Goal: Obtain resource: Download file/media

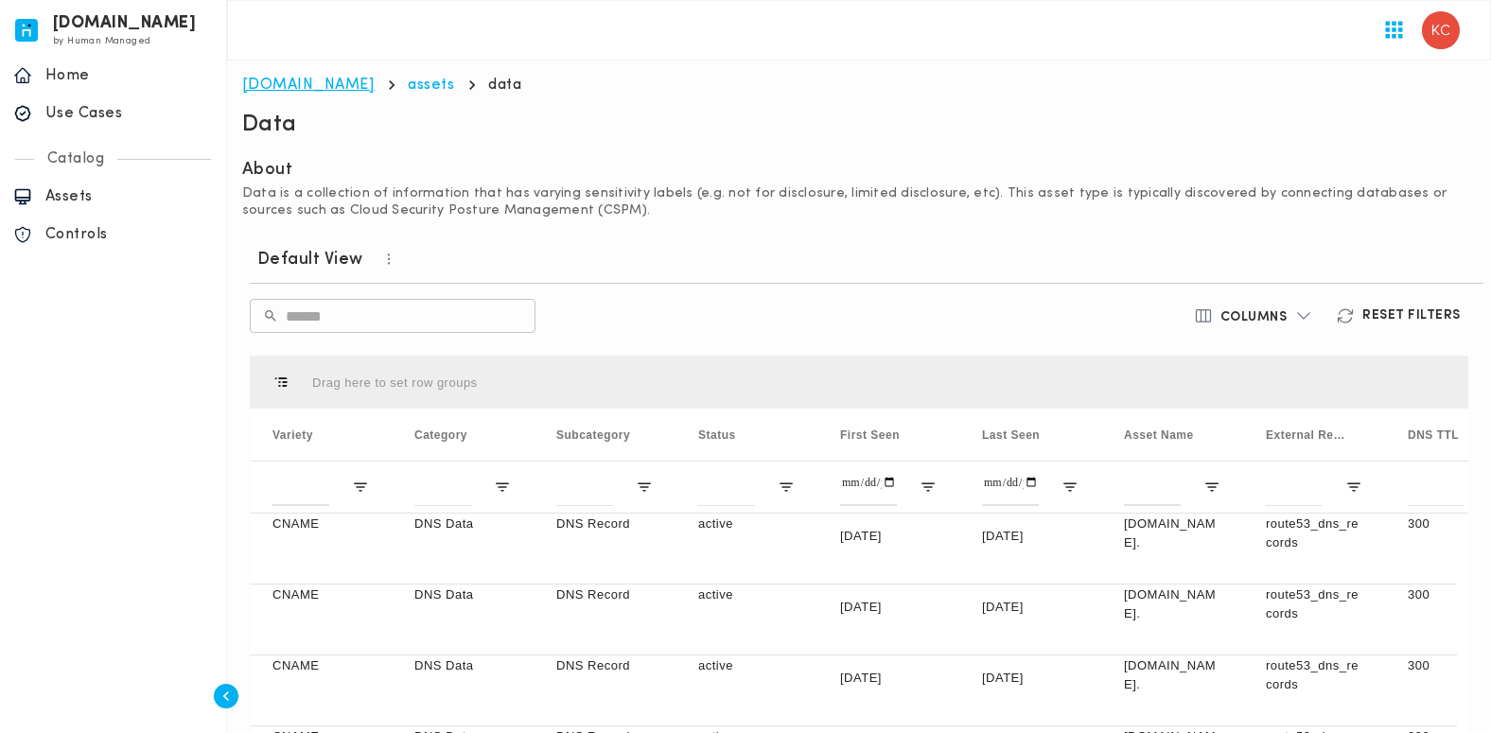
click at [272, 91] on link "[DOMAIN_NAME]" at bounding box center [308, 85] width 132 height 15
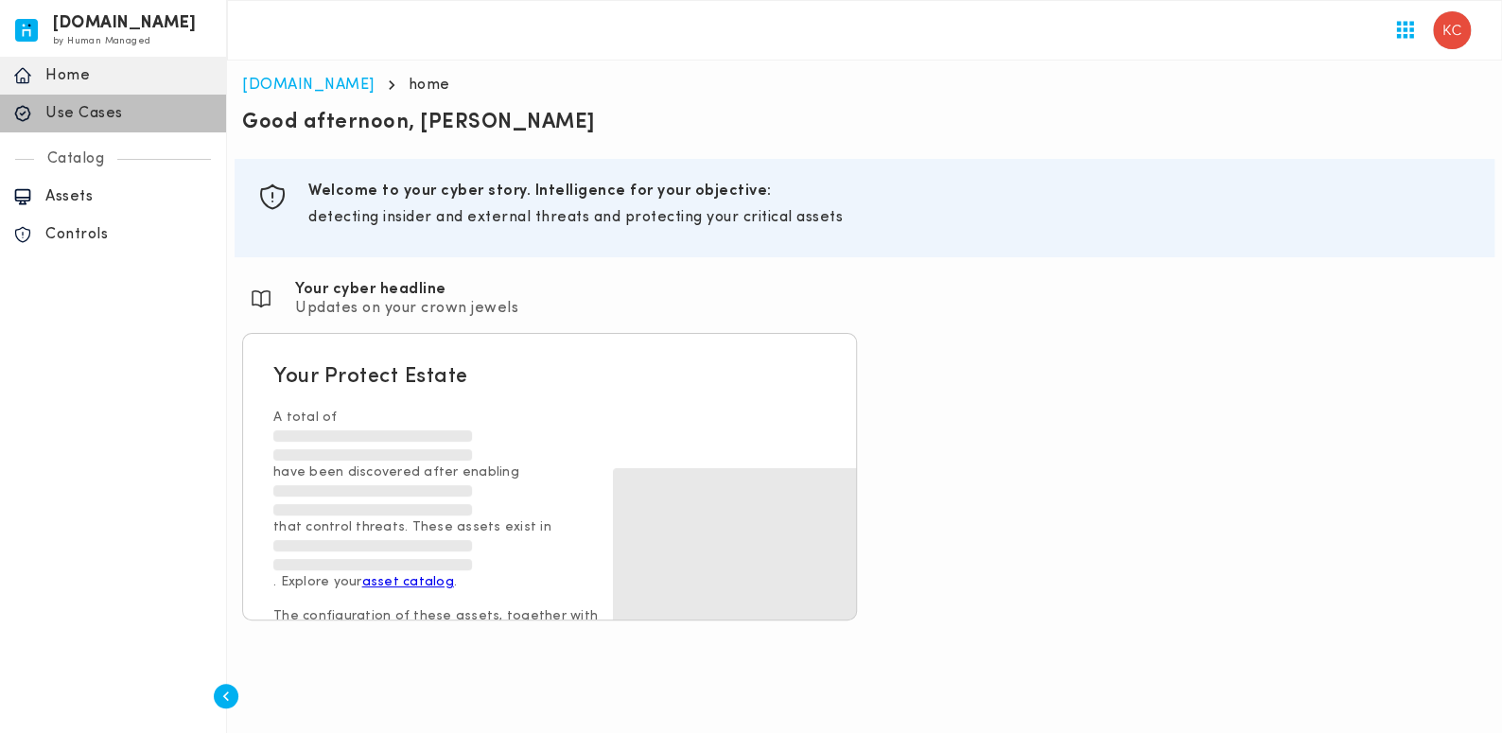
click at [104, 119] on p "Use Cases" at bounding box center [128, 113] width 167 height 19
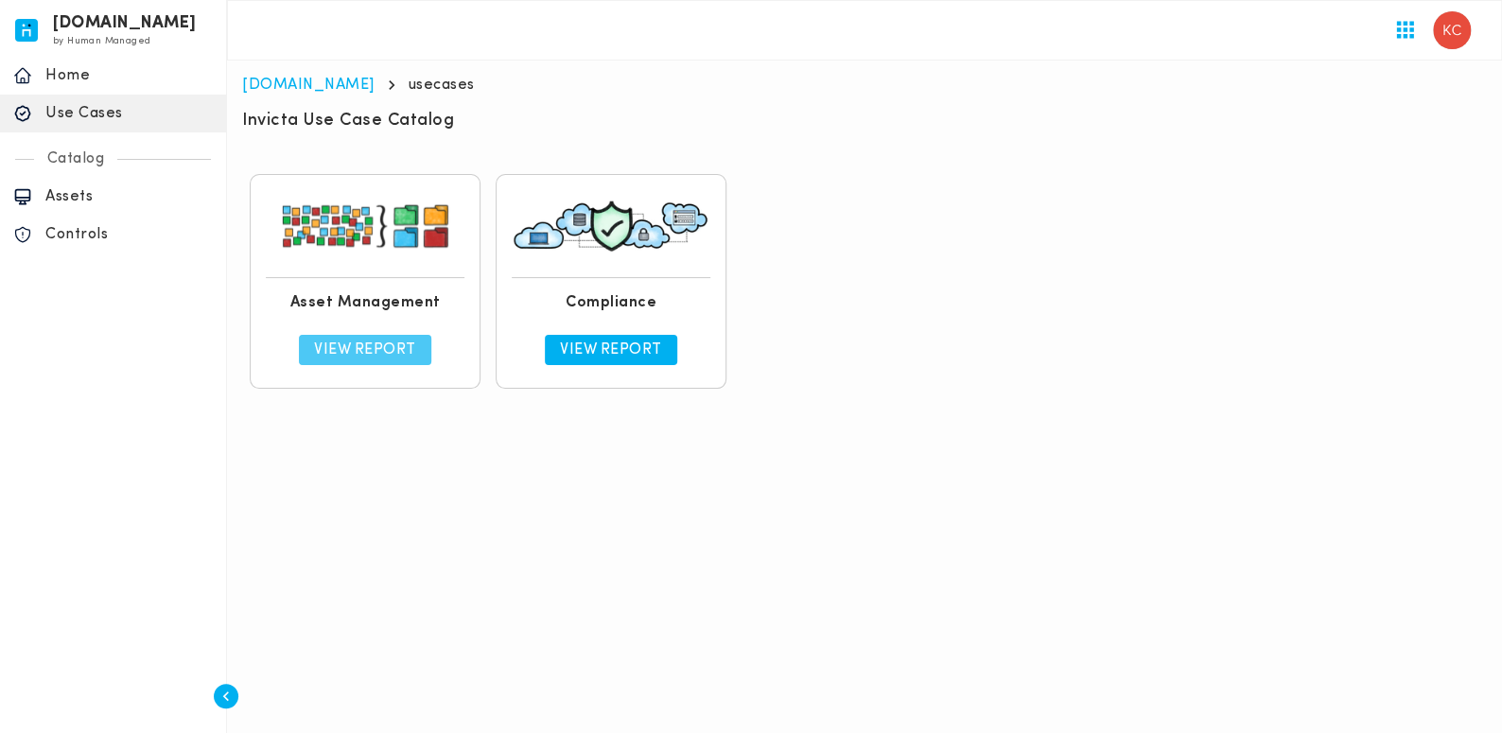
click at [357, 352] on p "View Report" at bounding box center [365, 350] width 102 height 19
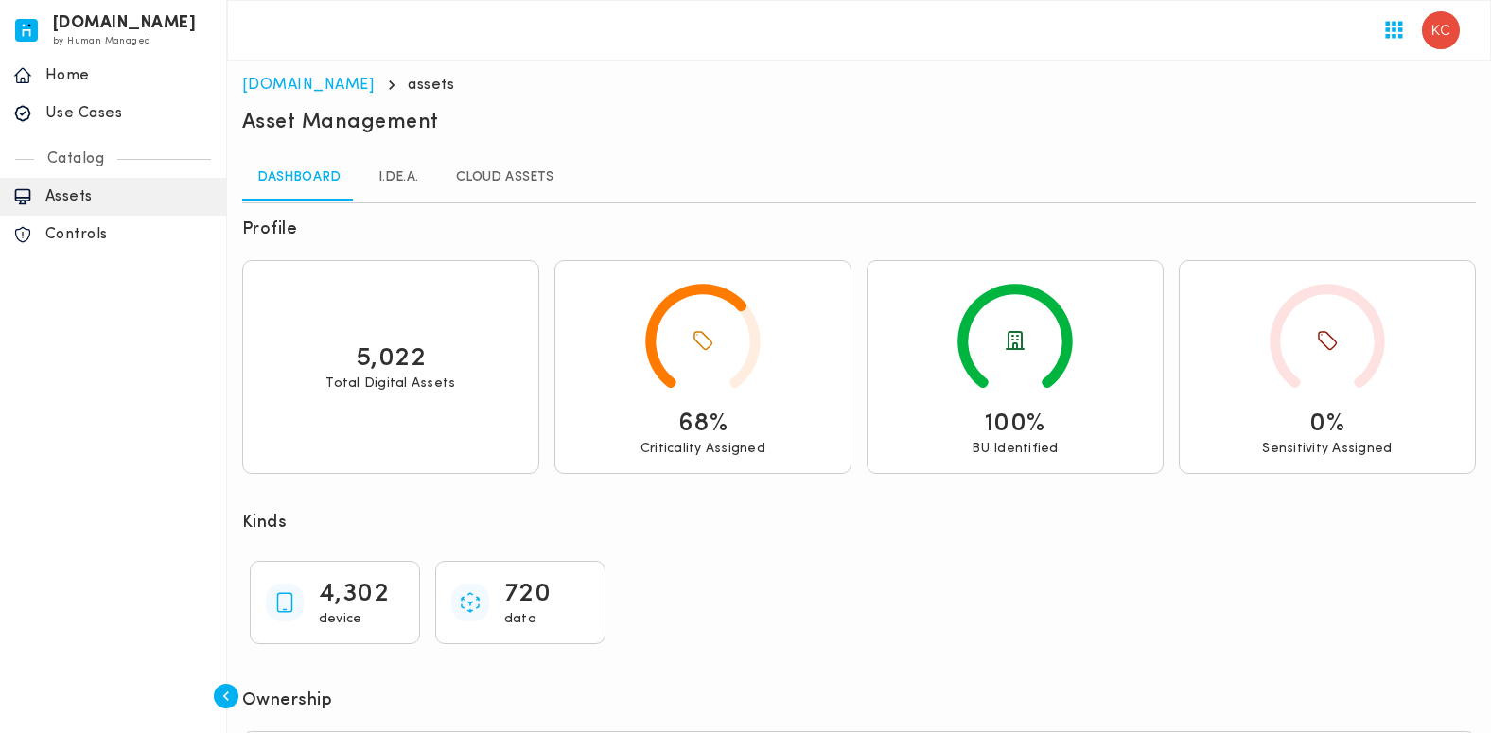
scroll to position [85, 0]
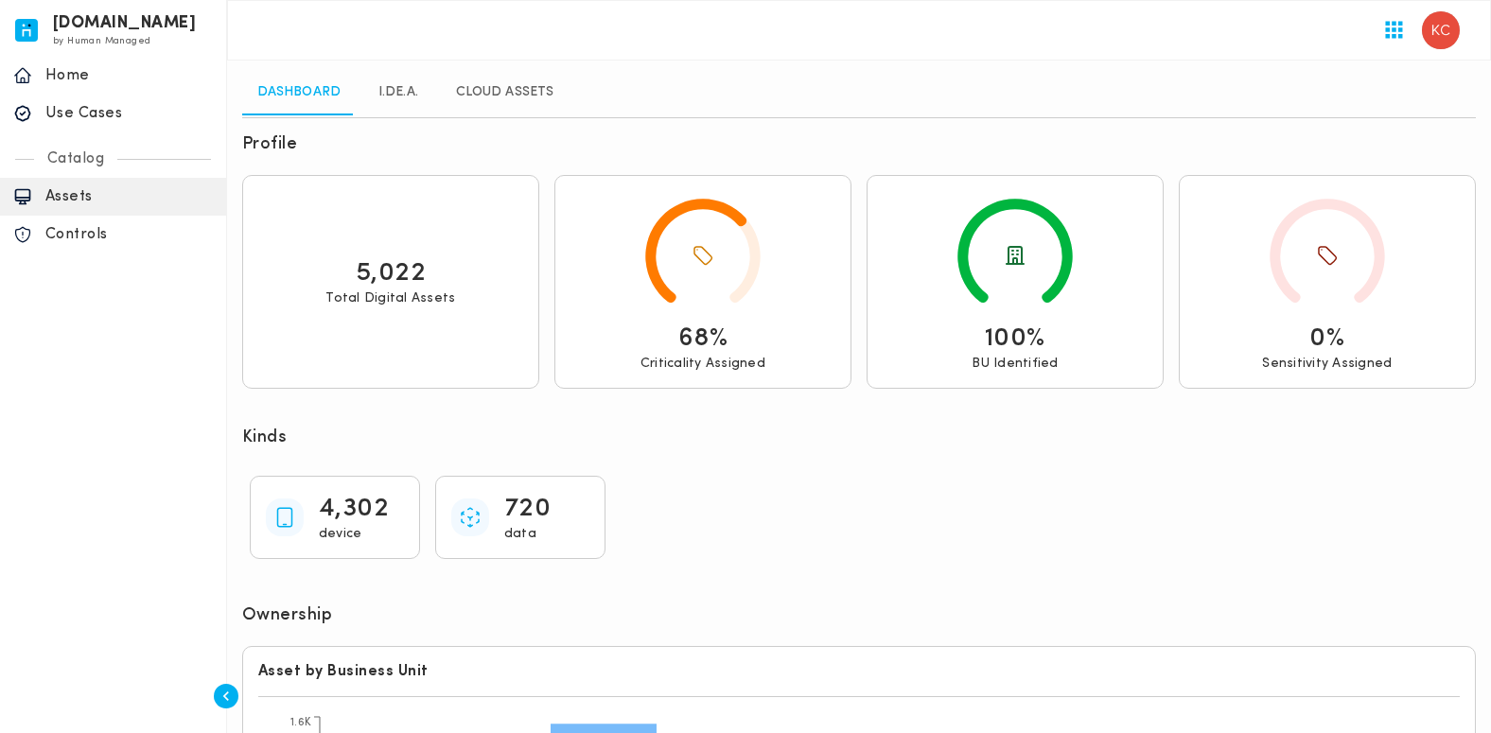
click at [378, 85] on link "I.DE.A." at bounding box center [398, 92] width 85 height 45
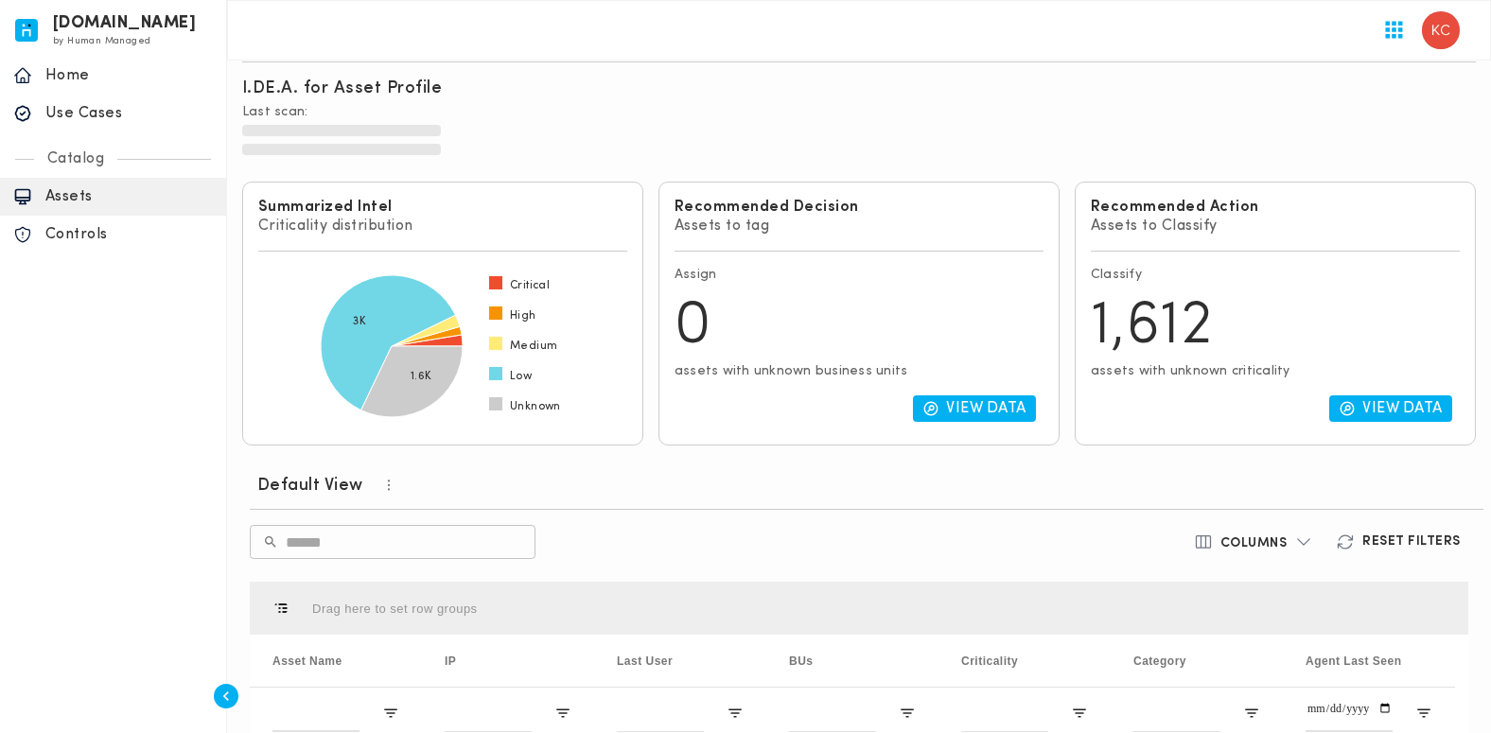
scroll to position [257, 0]
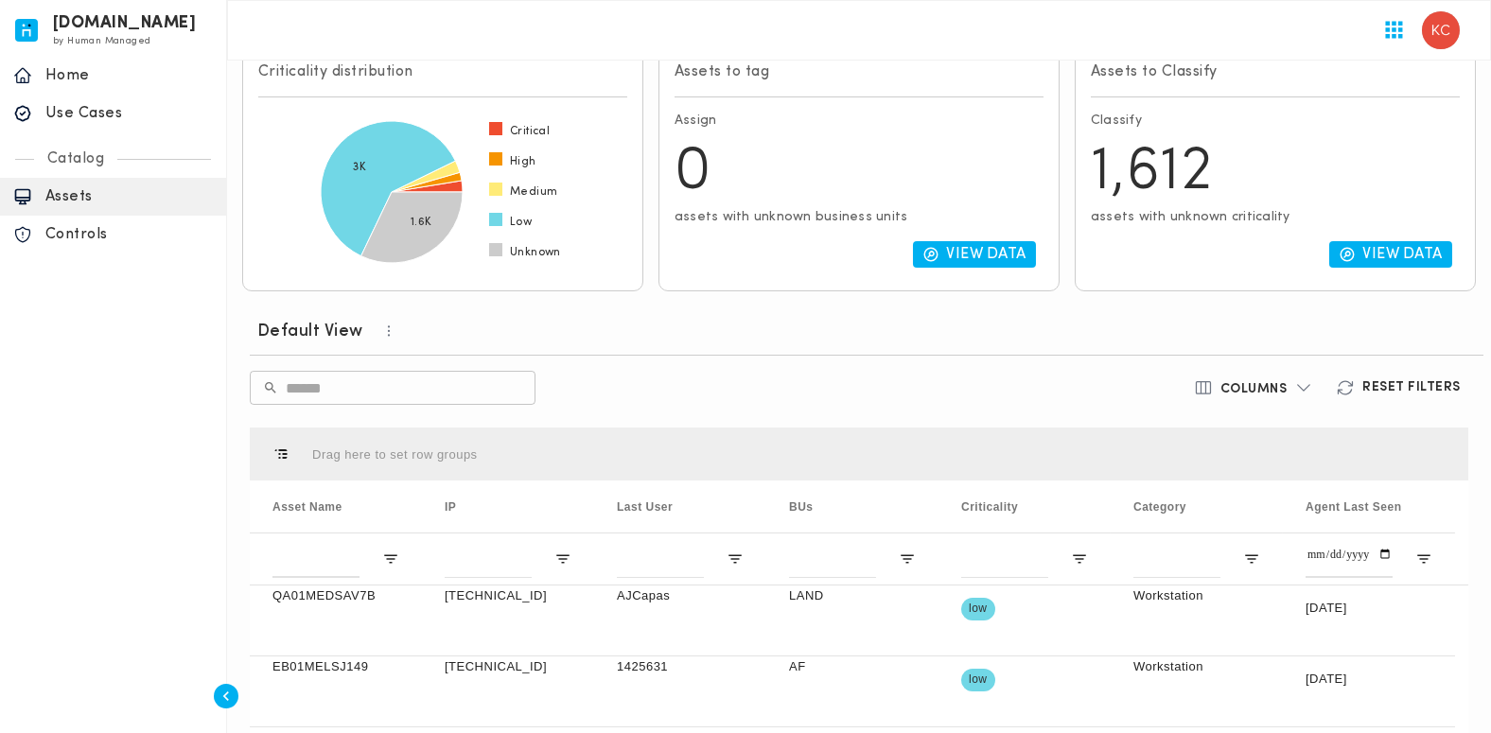
click at [1404, 252] on p "View Data" at bounding box center [1403, 254] width 80 height 19
type input "**********"
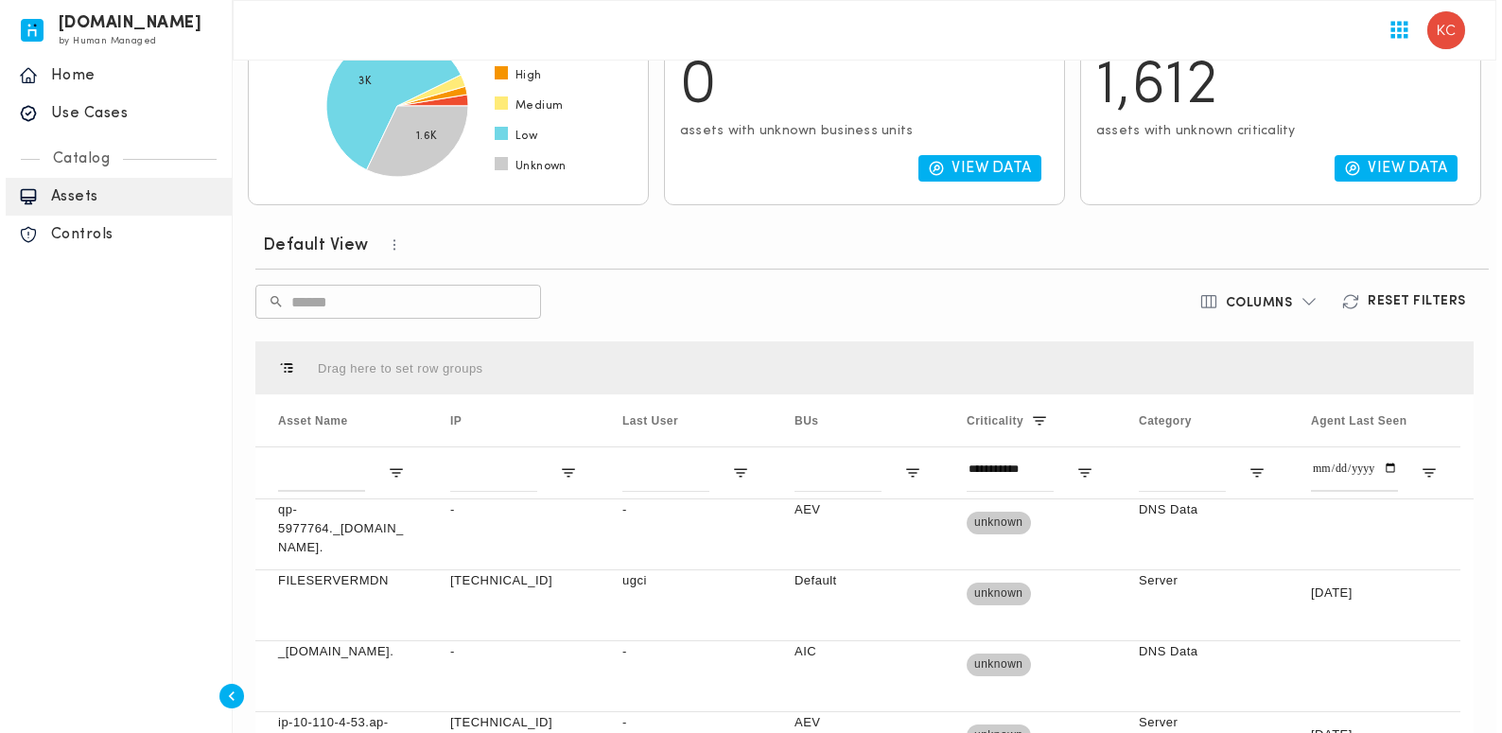
scroll to position [429, 0]
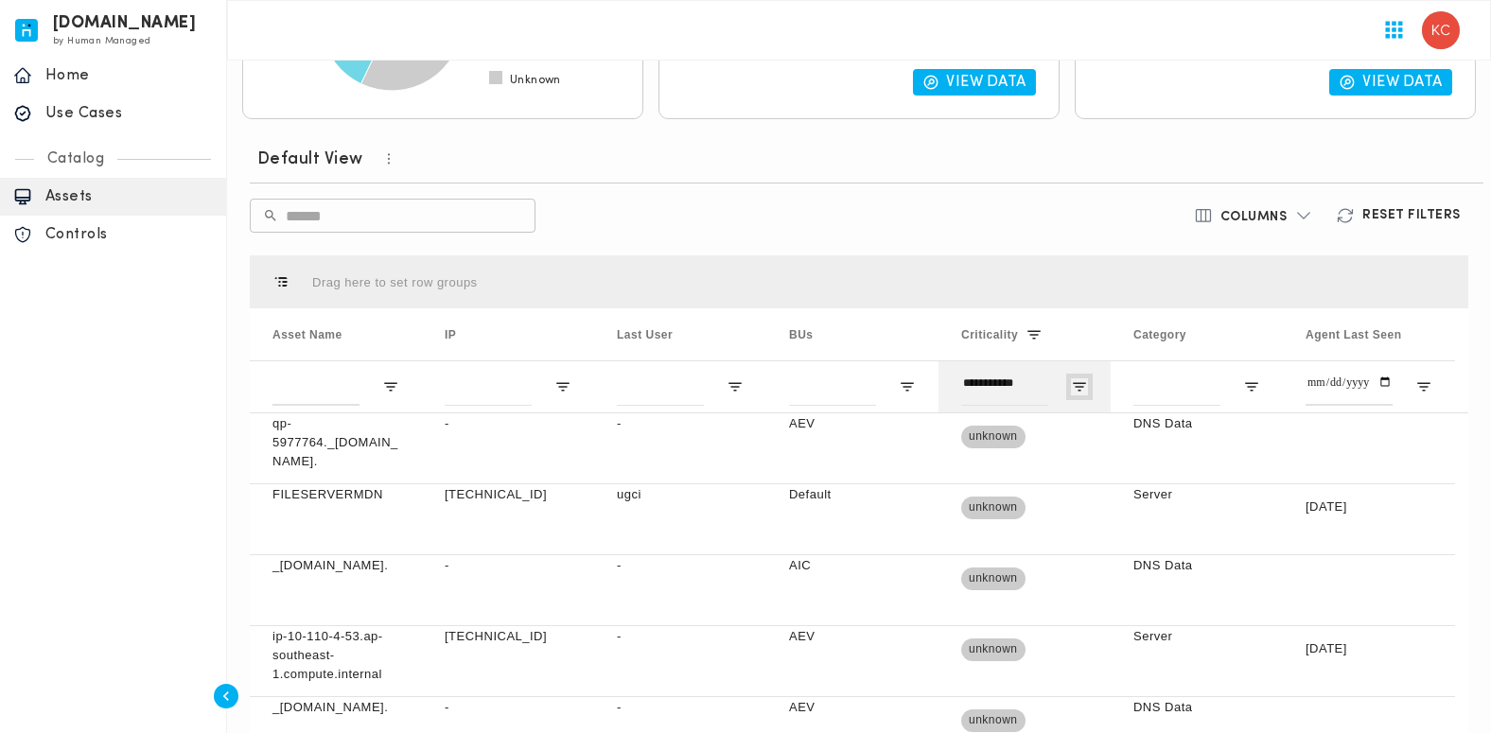
click at [1080, 386] on span "Open Filter Menu" at bounding box center [1079, 386] width 17 height 17
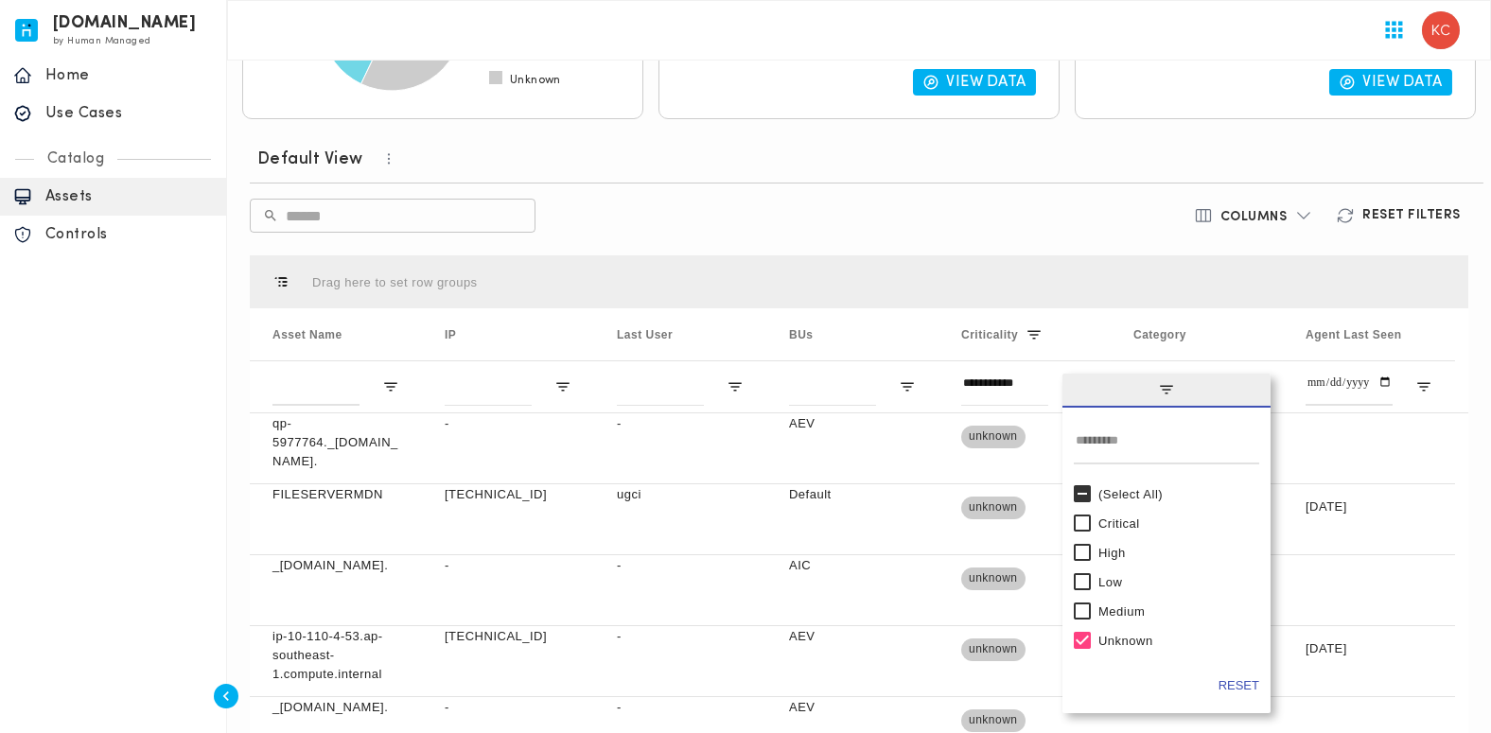
click at [1286, 222] on h6 "Columns" at bounding box center [1253, 217] width 67 height 17
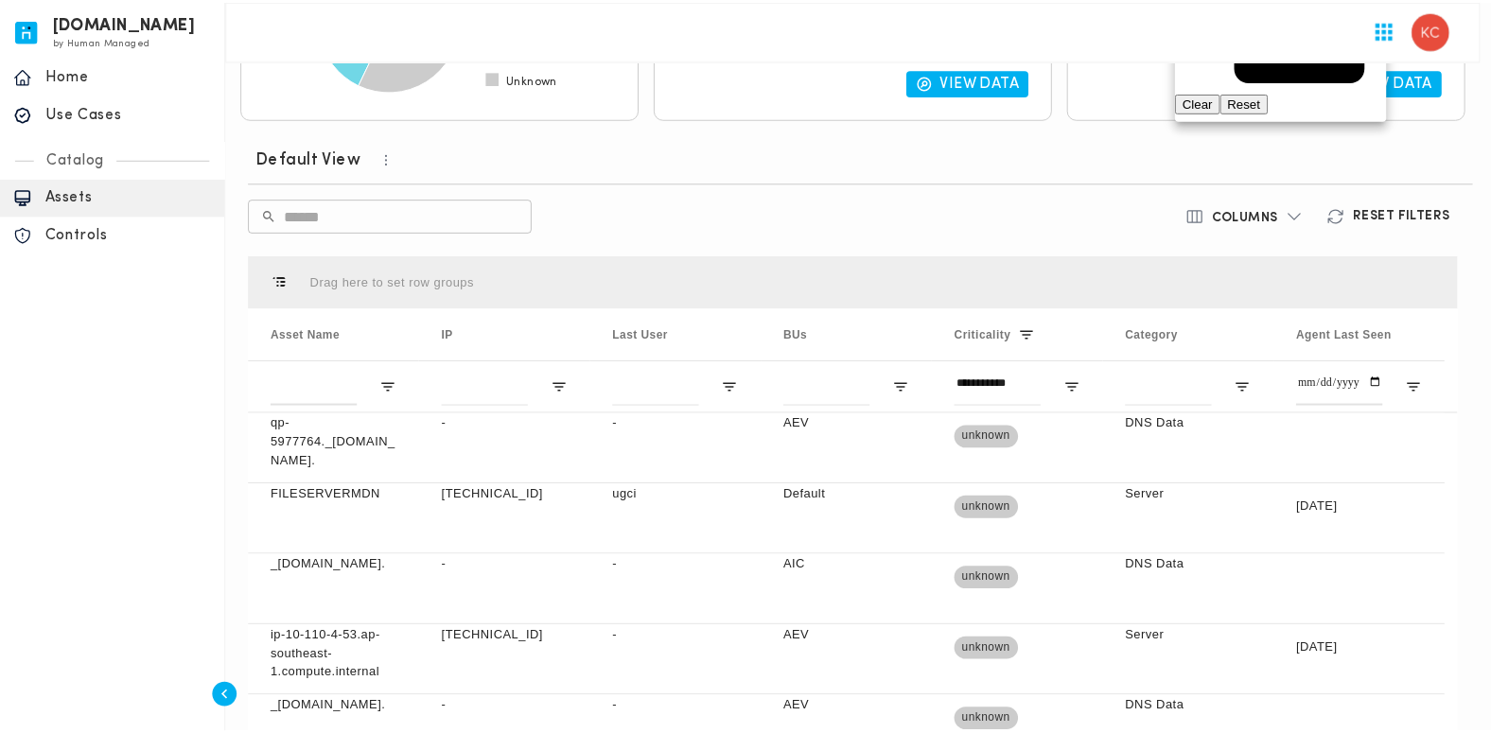
scroll to position [171, 0]
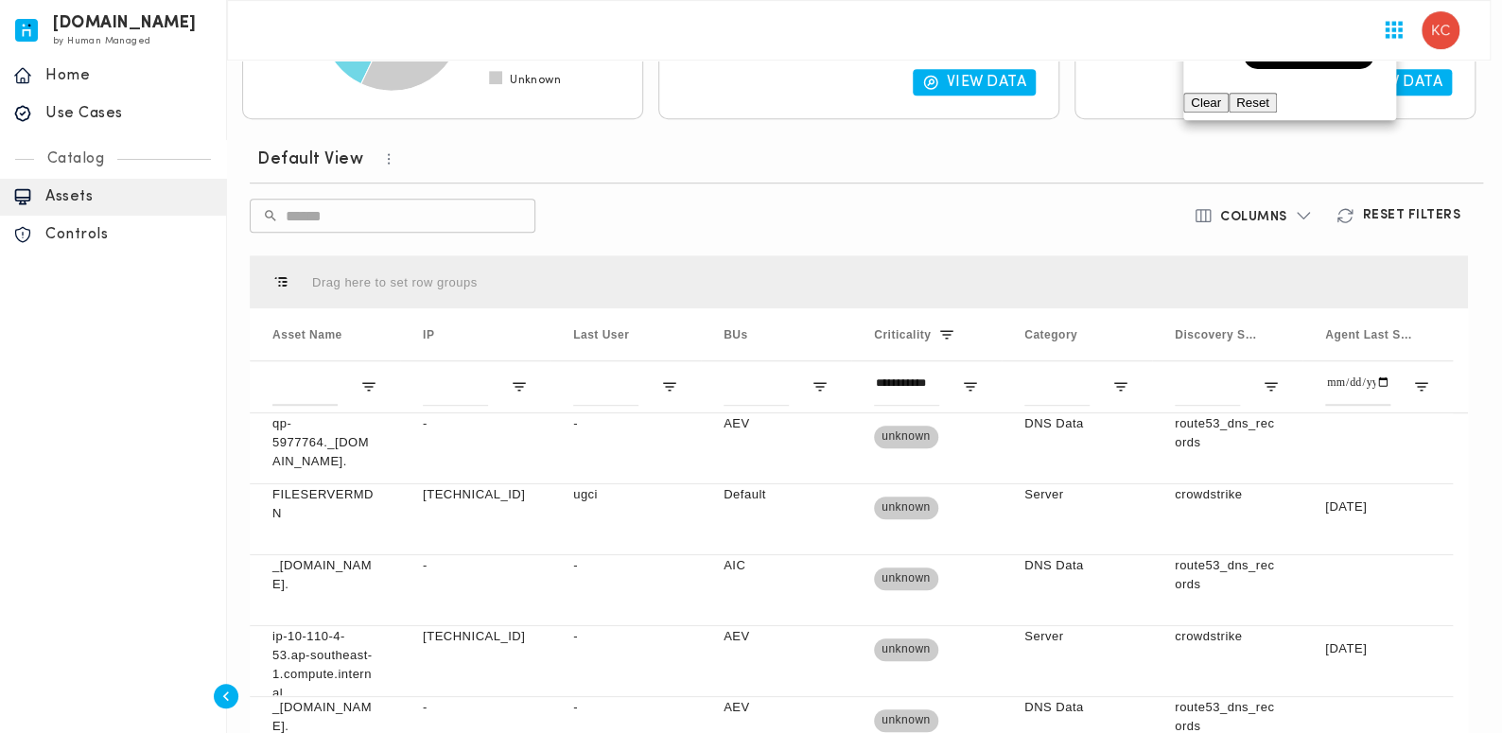
click at [1035, 213] on div at bounding box center [751, 366] width 1502 height 733
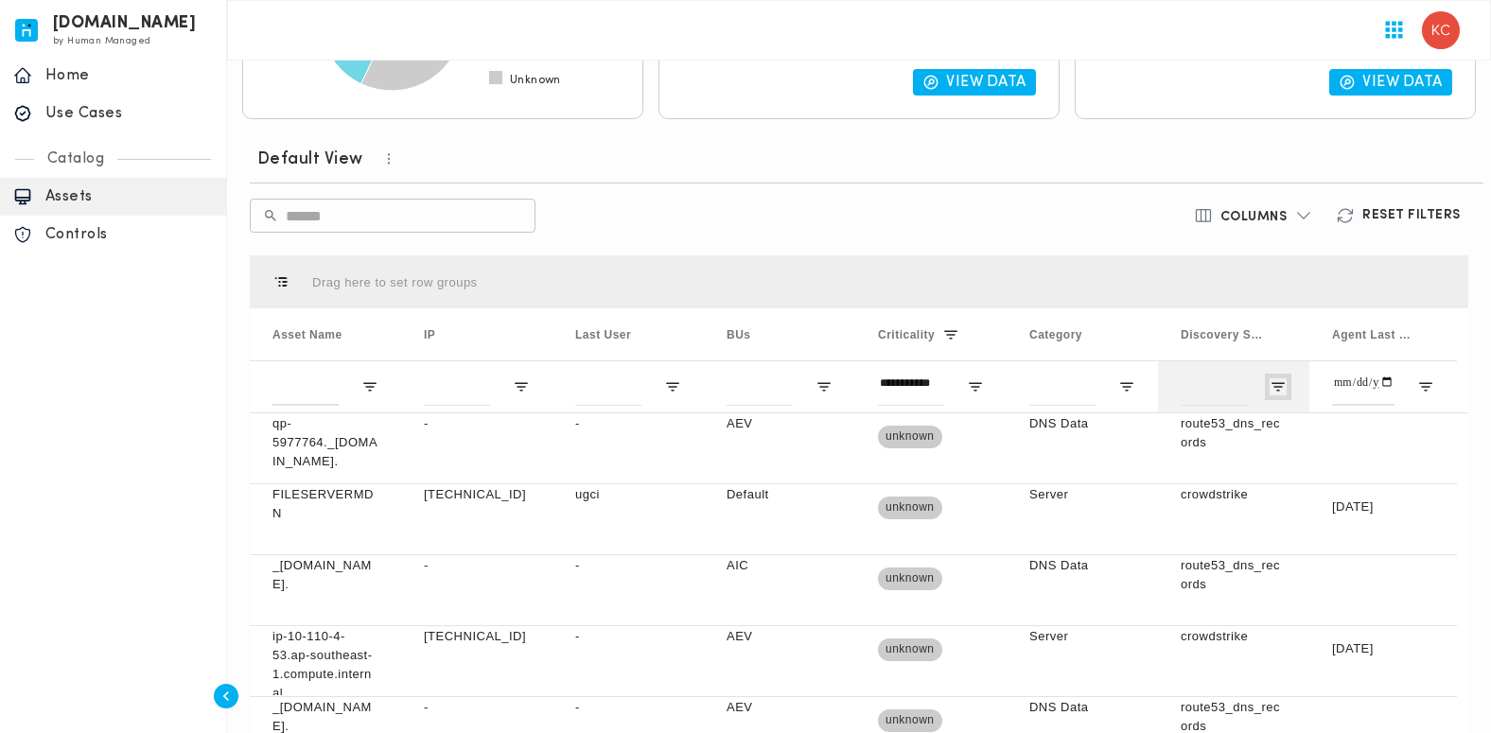
click at [1283, 385] on span "Open Filter Menu" at bounding box center [1277, 386] width 17 height 17
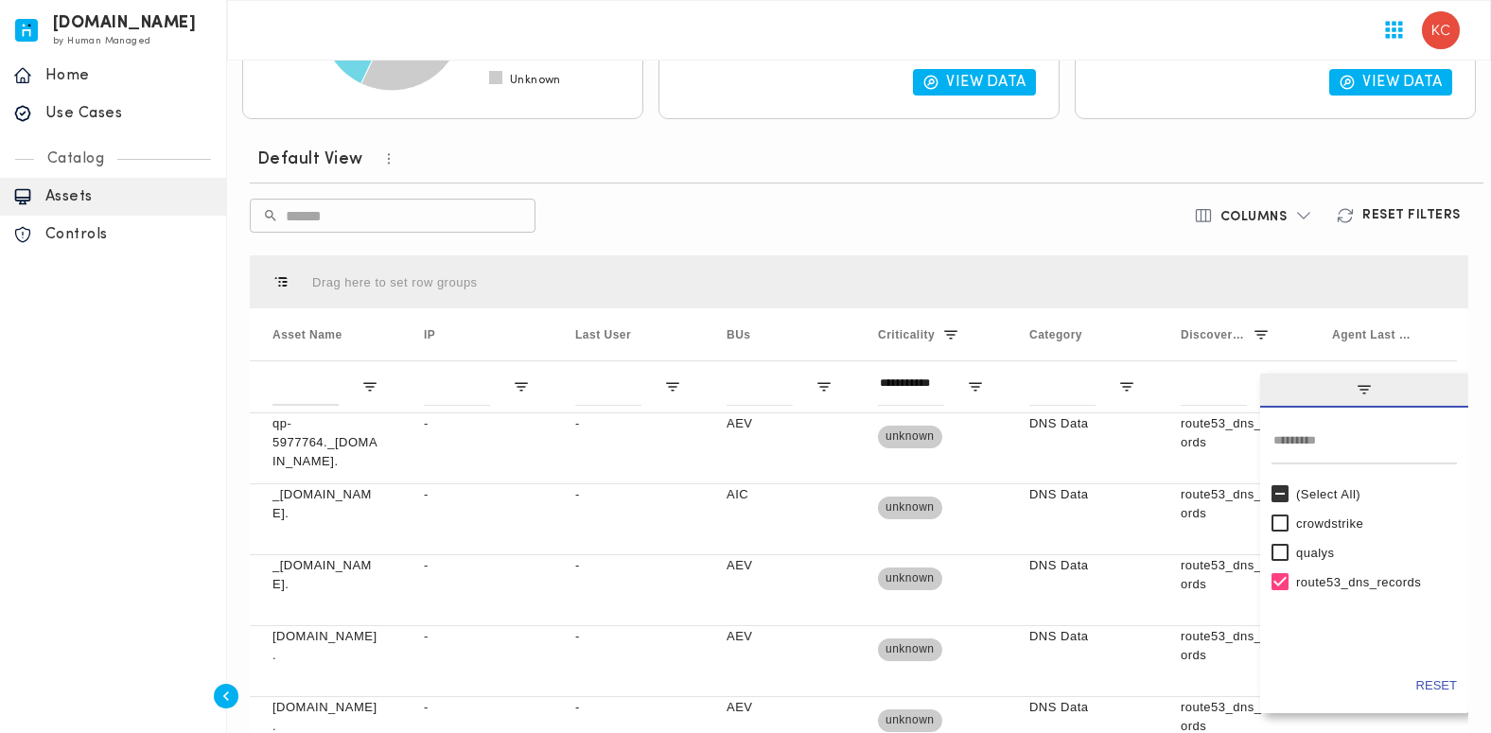
click at [1052, 223] on div "​ ​" at bounding box center [658, 216] width 817 height 34
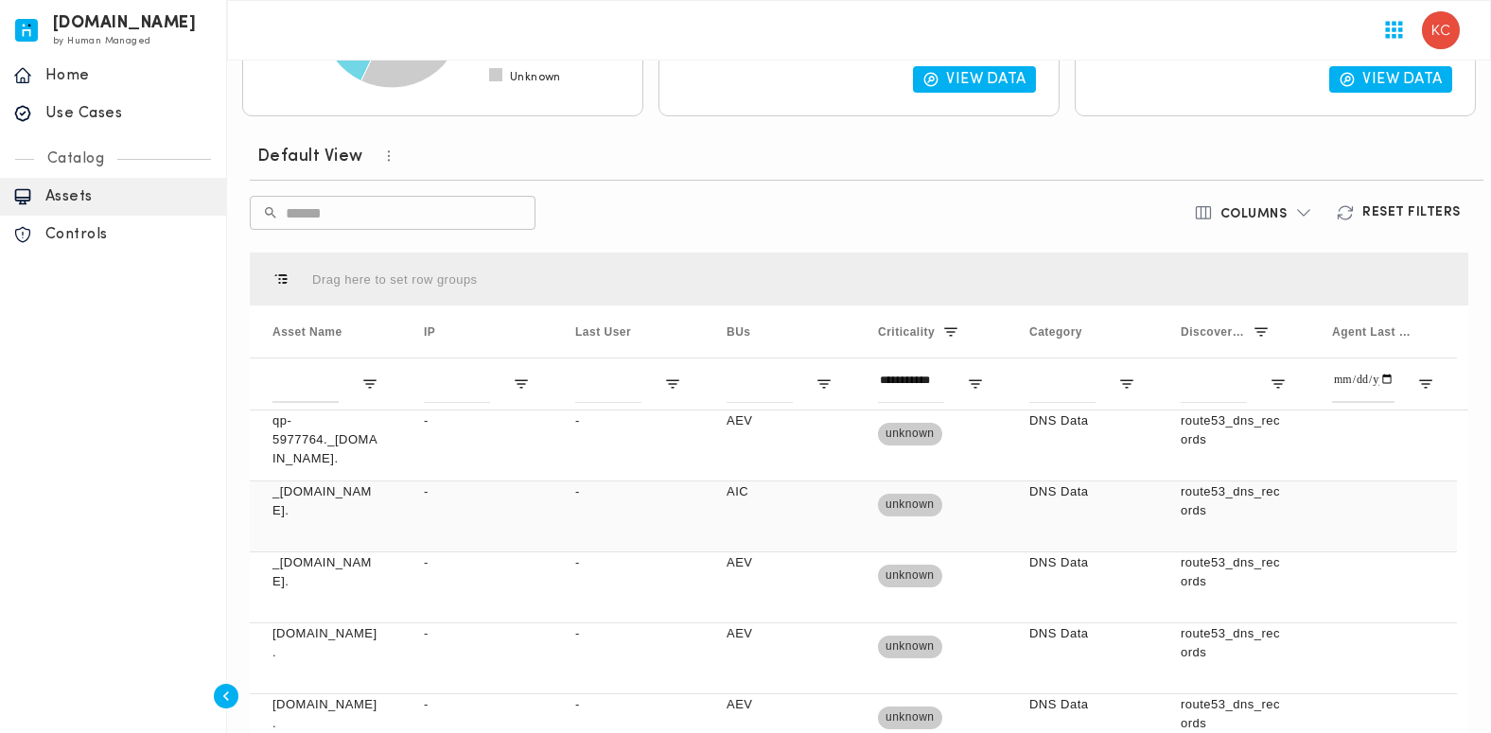
scroll to position [404, 0]
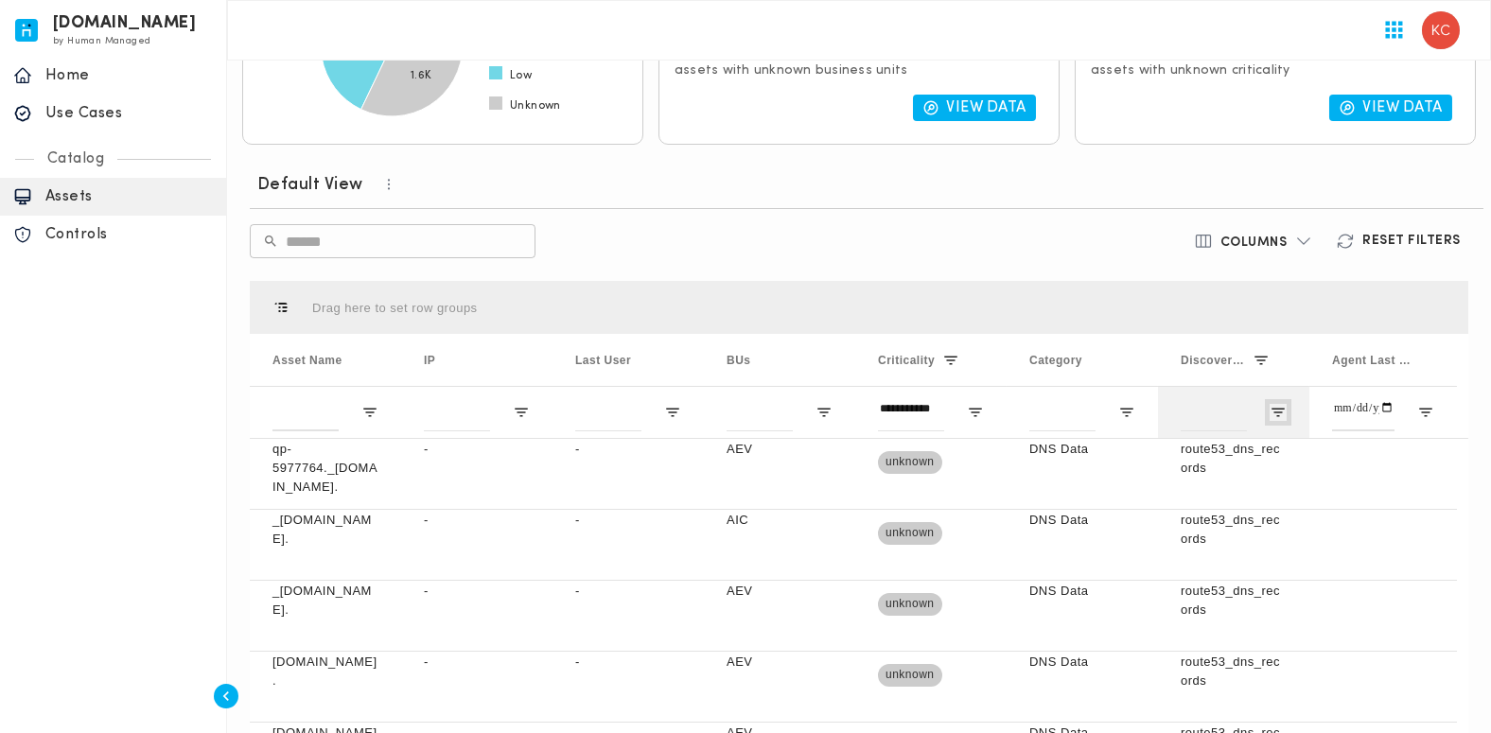
click at [1277, 411] on span "Open Filter Menu" at bounding box center [1277, 412] width 17 height 17
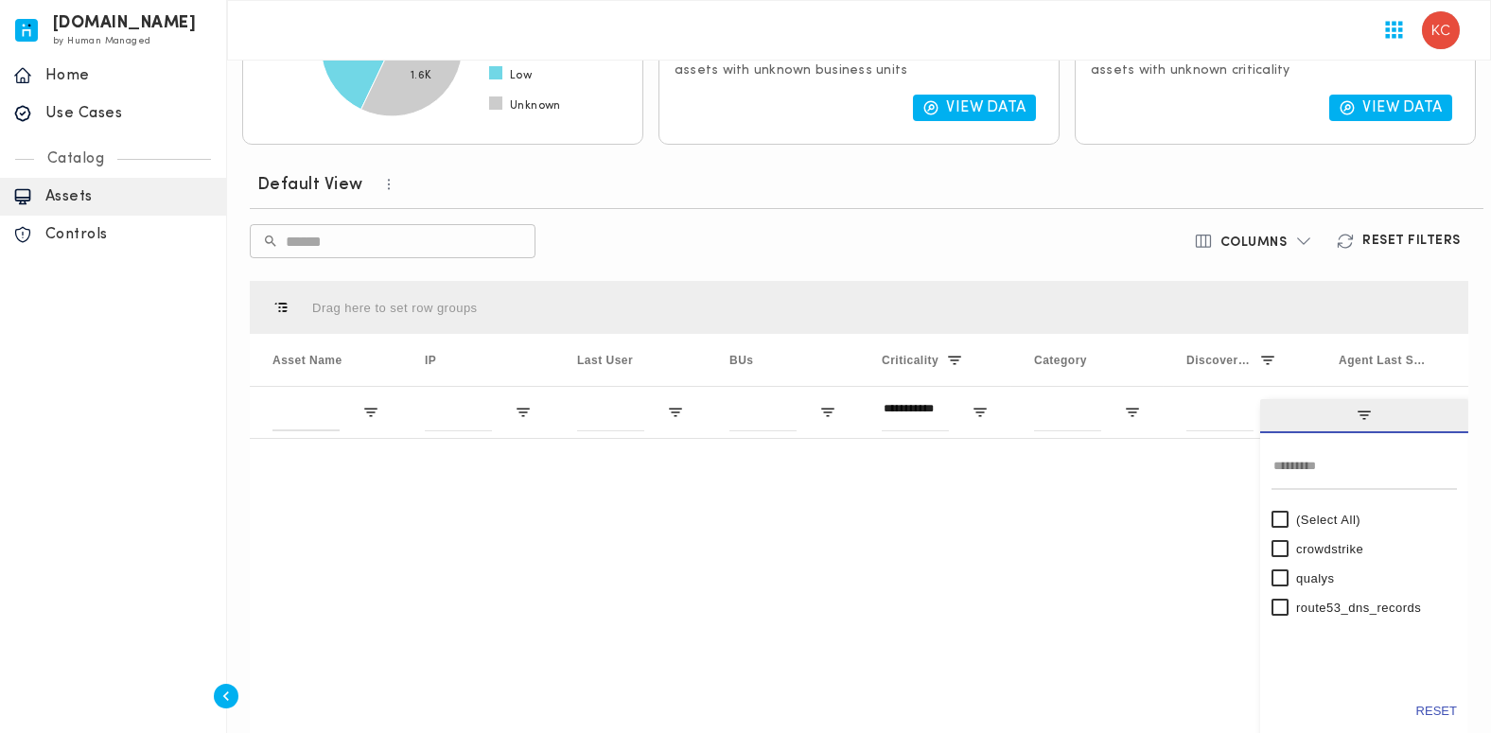
click at [1287, 549] on div "crowdstrike" at bounding box center [1363, 548] width 185 height 29
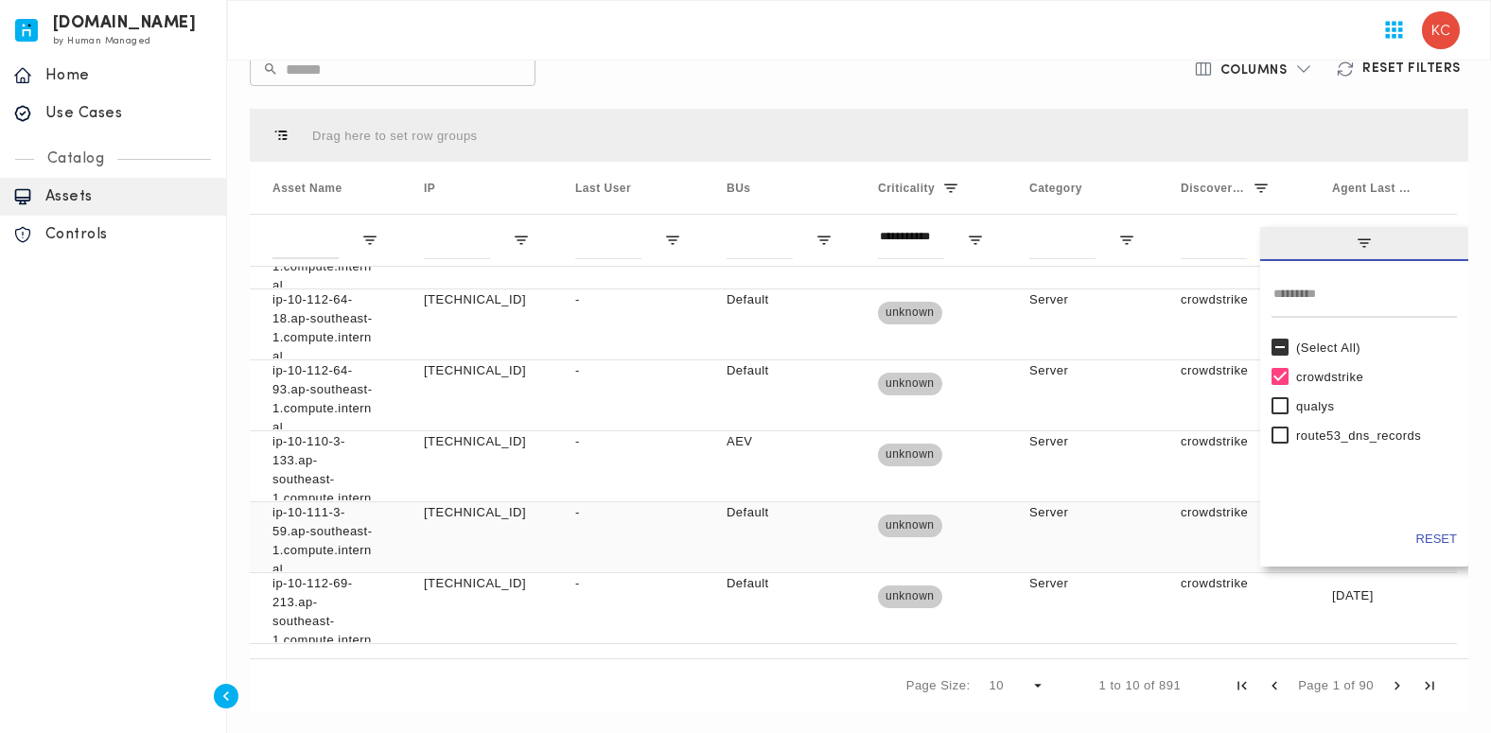
scroll to position [328, 0]
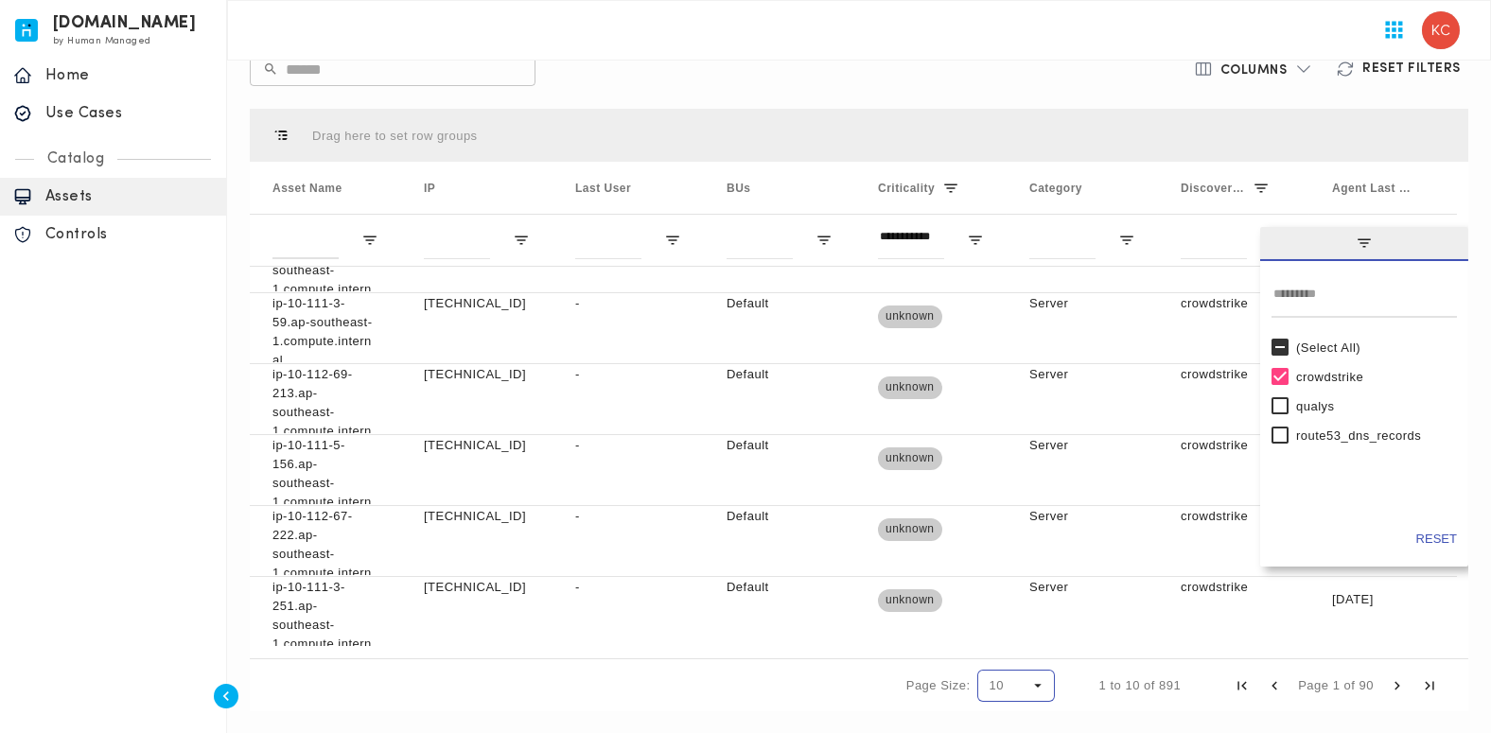
click at [1039, 686] on span "Page Size" at bounding box center [1037, 685] width 17 height 17
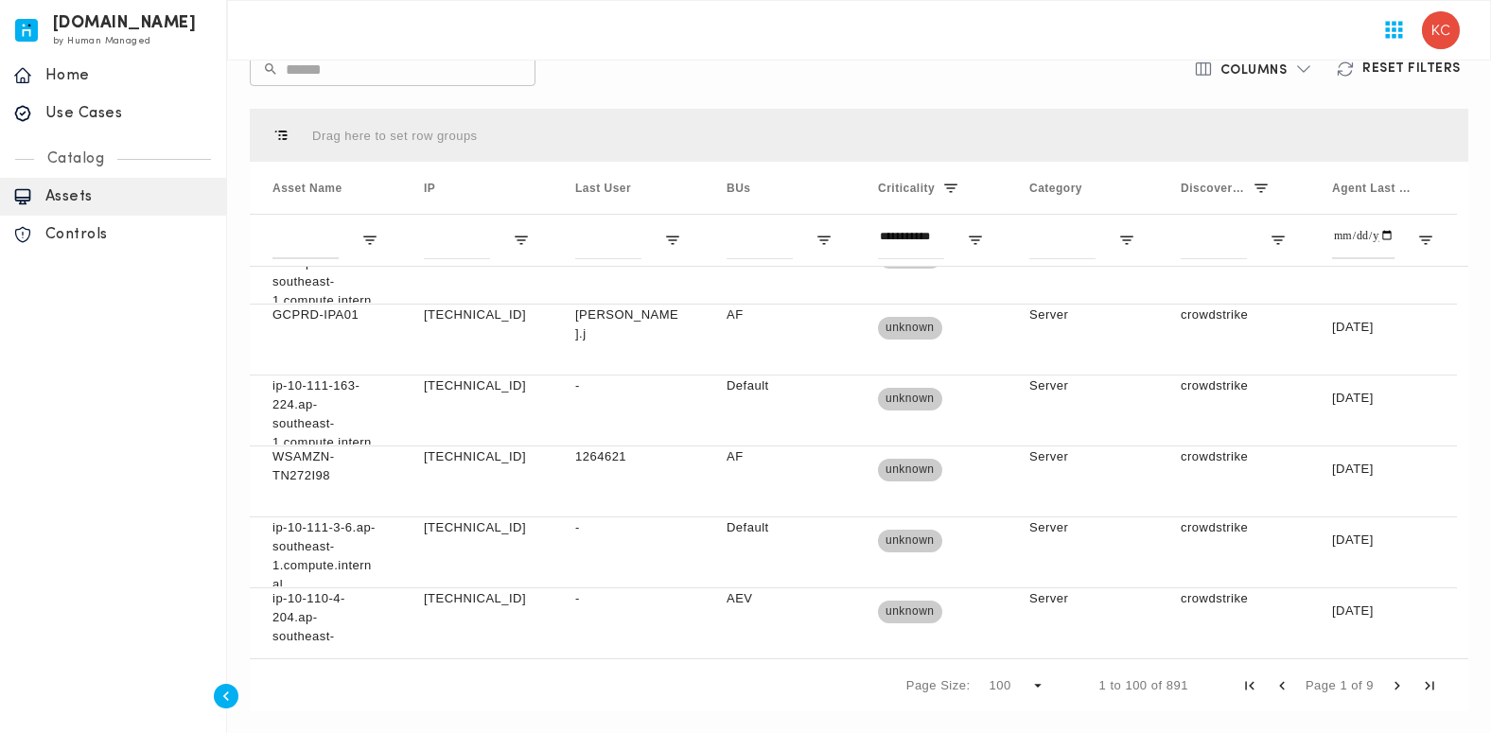
scroll to position [0, 0]
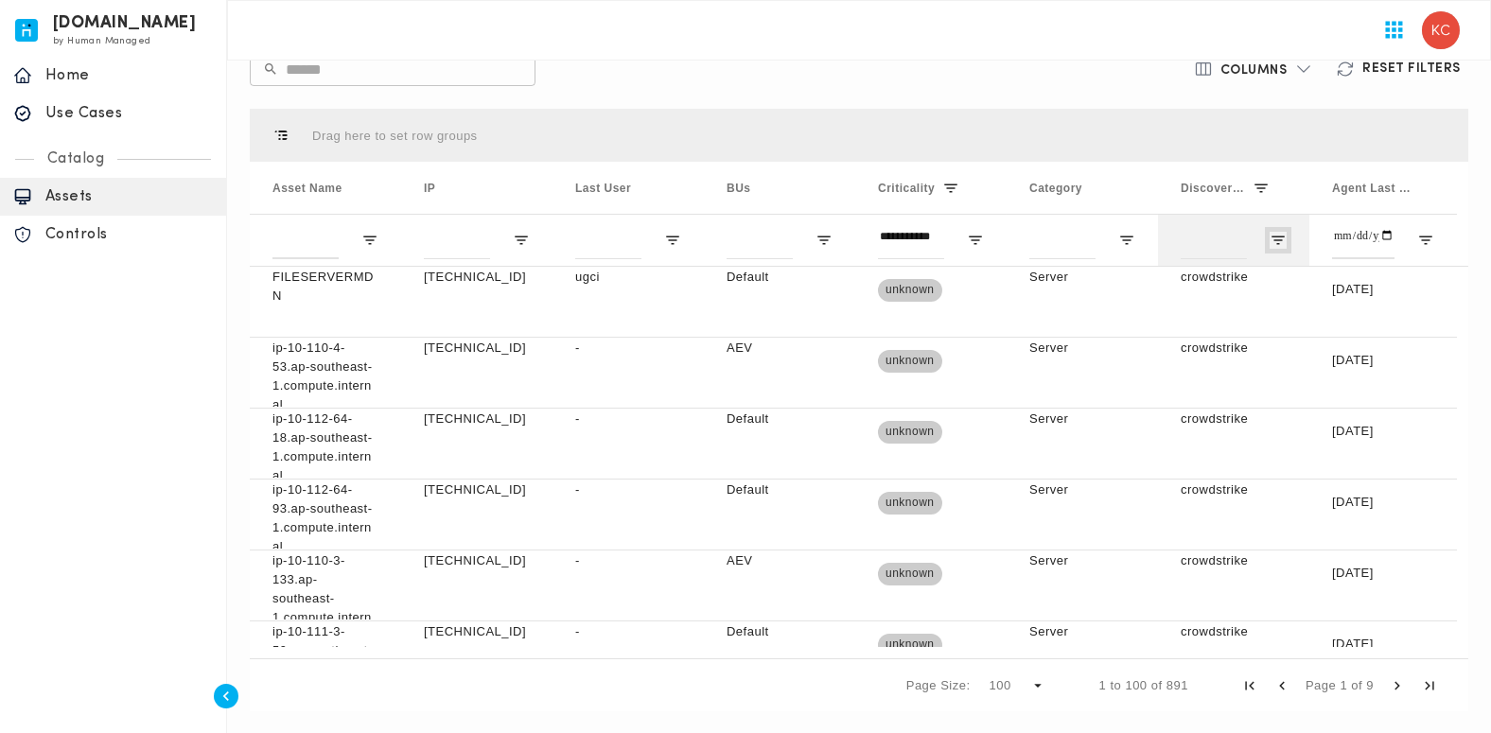
click at [1281, 239] on span "Open Filter Menu" at bounding box center [1277, 240] width 17 height 17
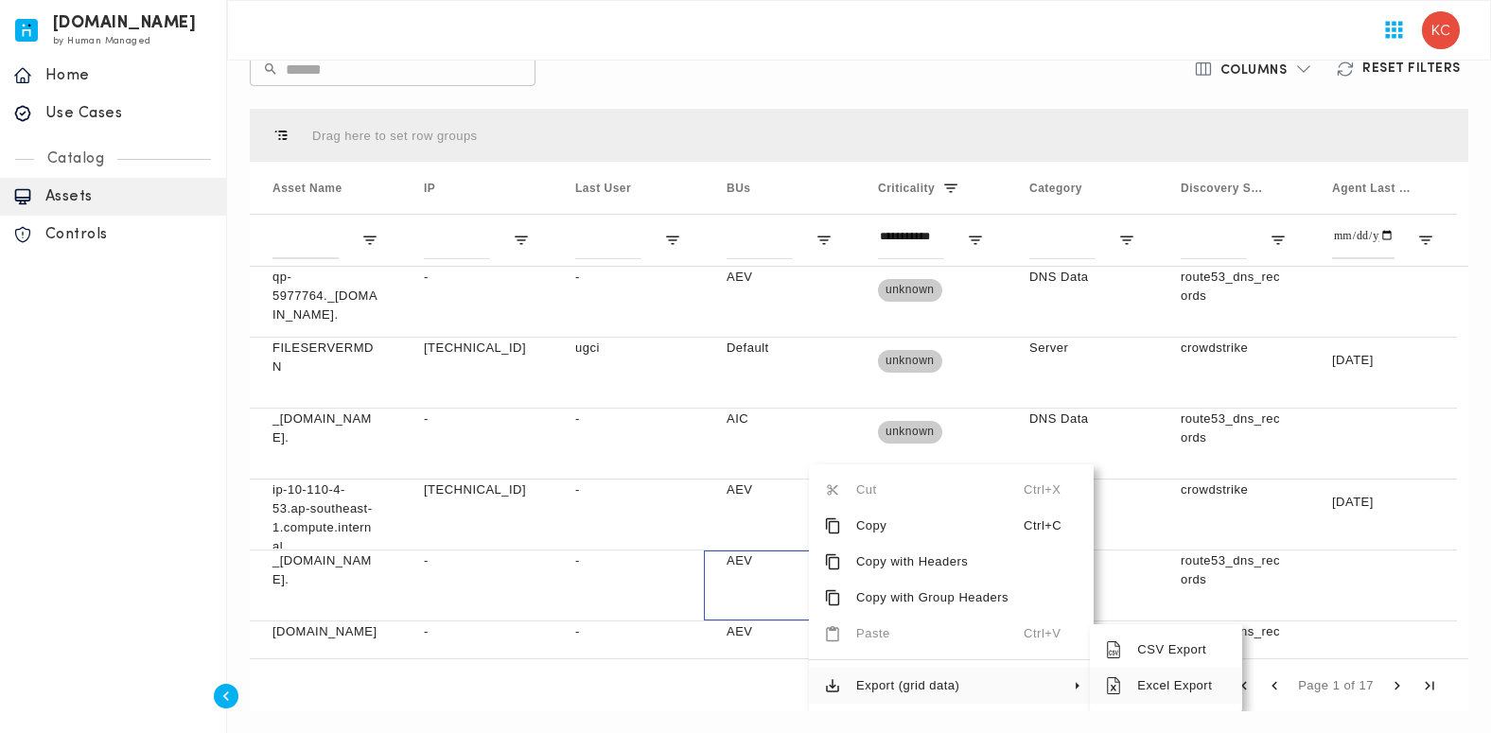
click at [1174, 687] on span "Excel Export" at bounding box center [1174, 686] width 105 height 36
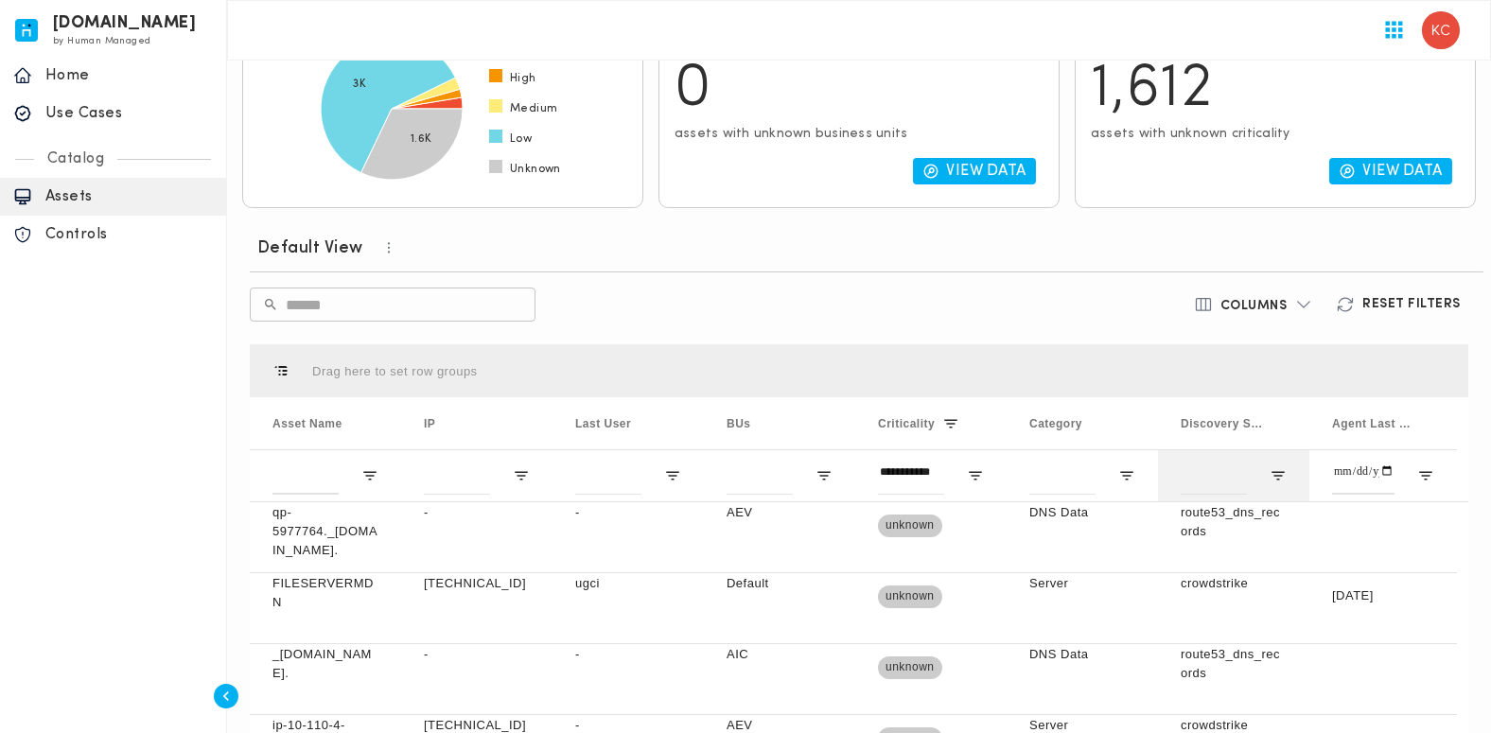
scroll to position [146, 0]
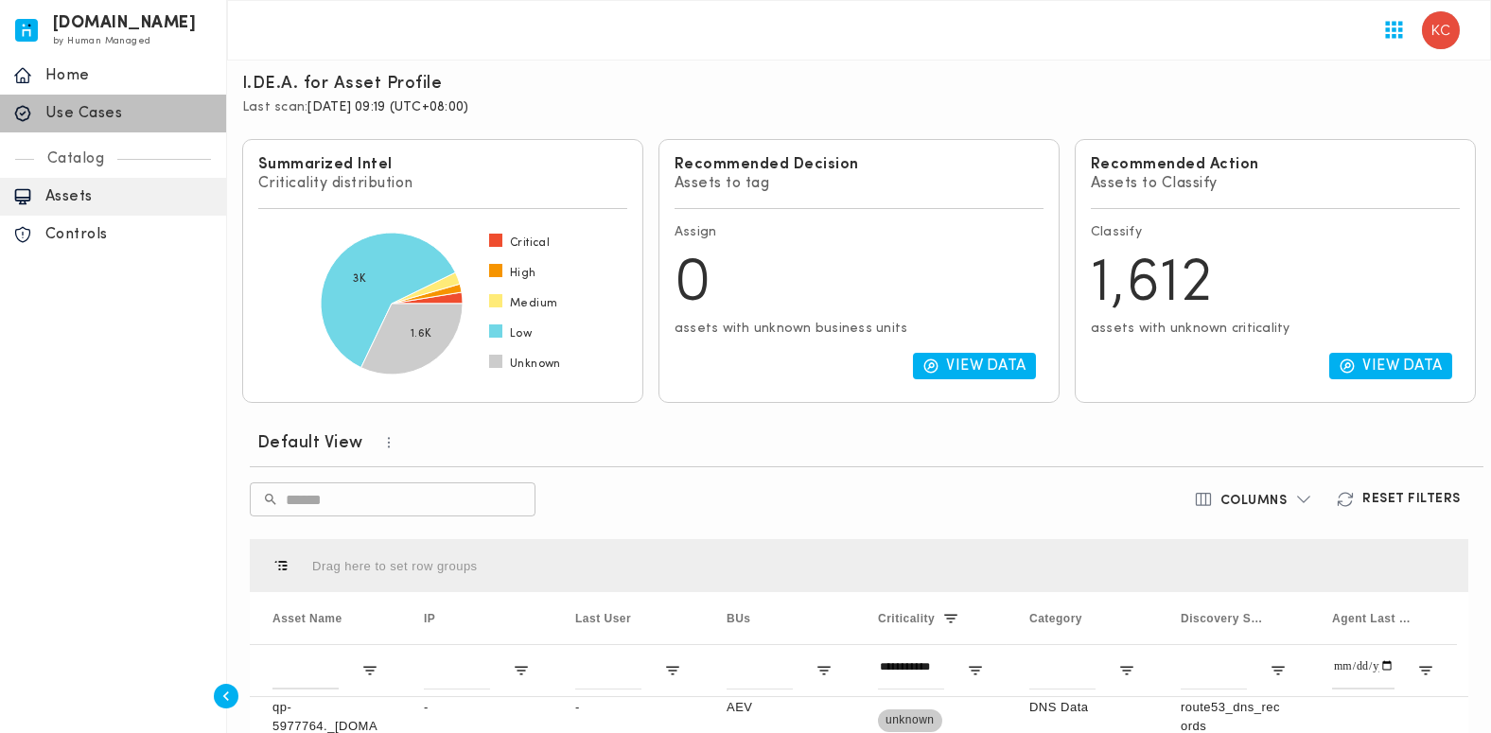
click at [85, 117] on p "Use Cases" at bounding box center [128, 113] width 167 height 19
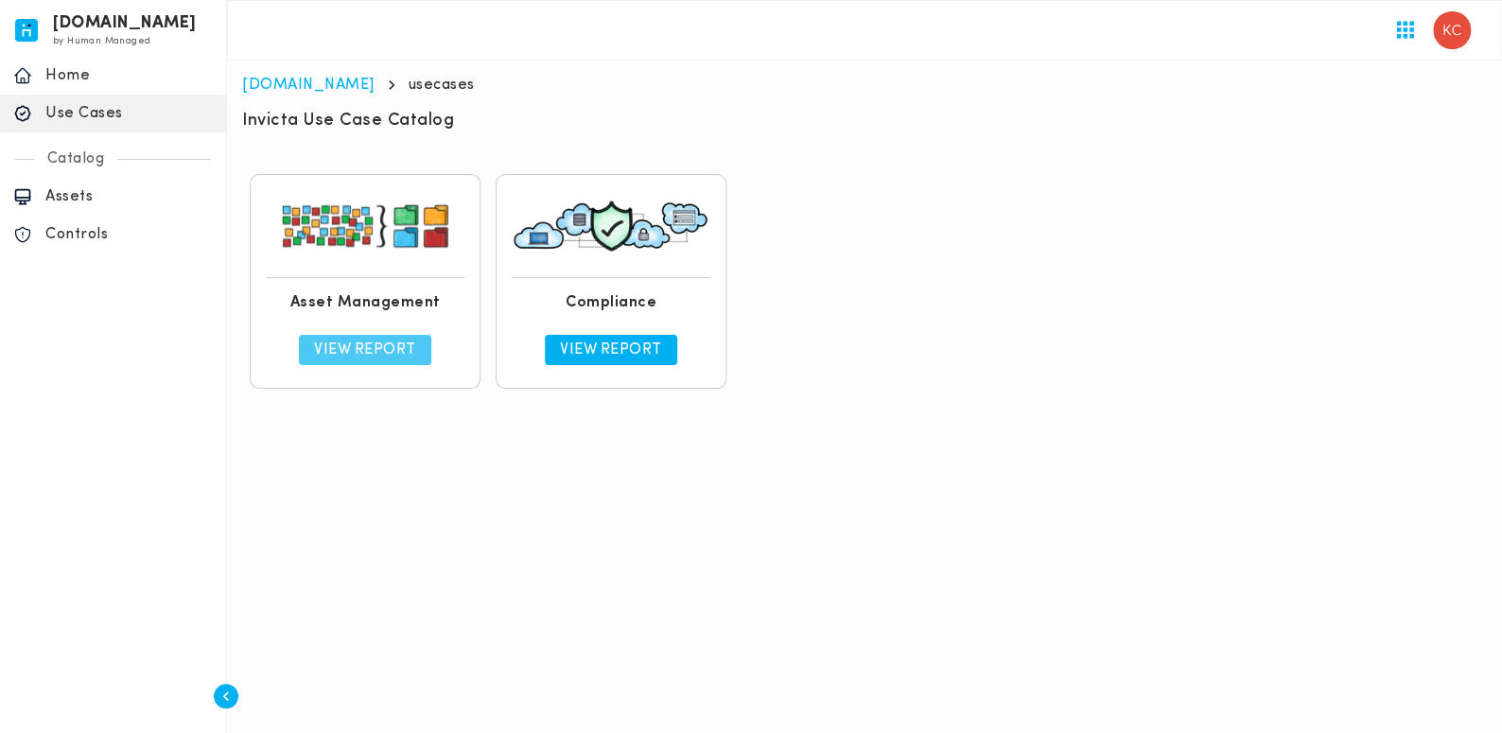
click at [418, 354] on link "View Report" at bounding box center [365, 350] width 132 height 30
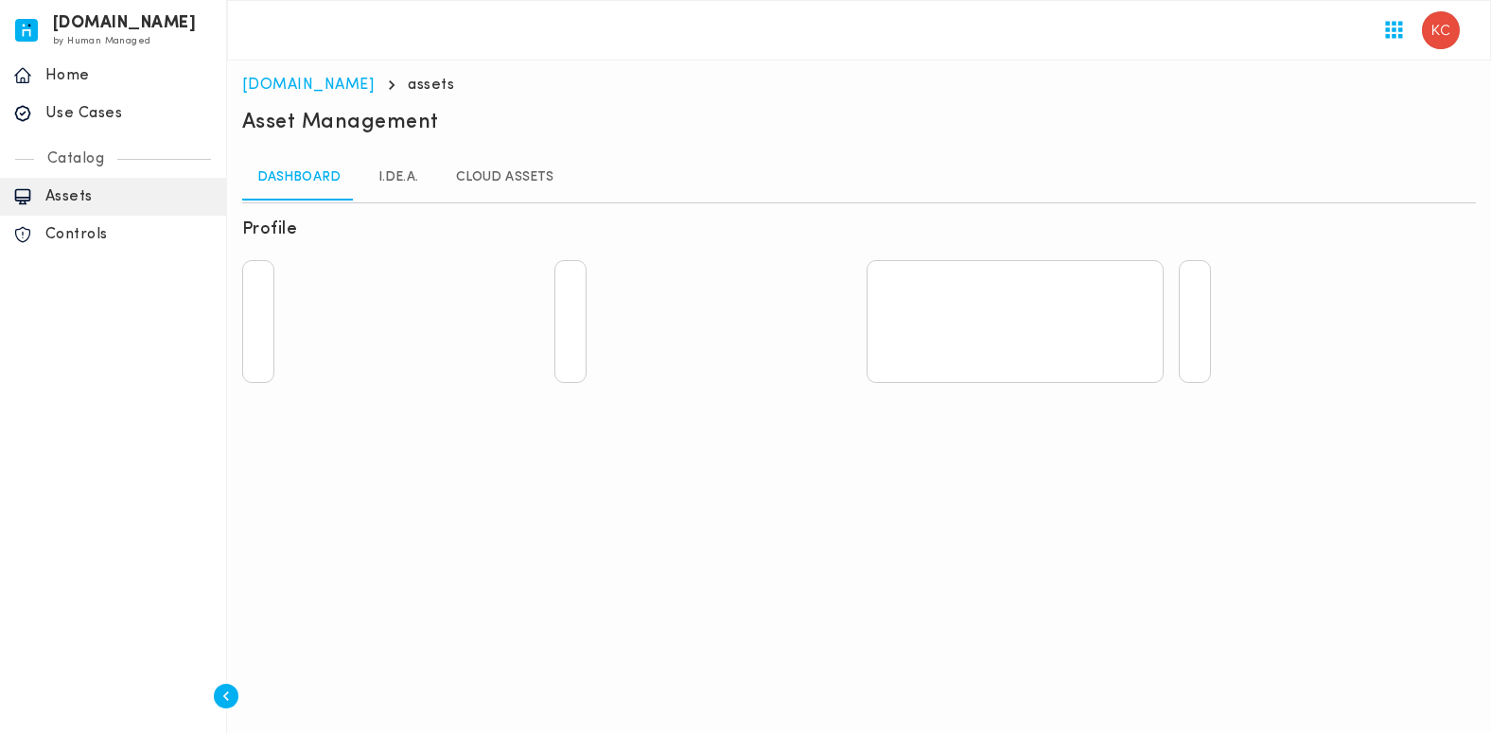
click at [387, 174] on link "I.DE.A." at bounding box center [398, 177] width 85 height 45
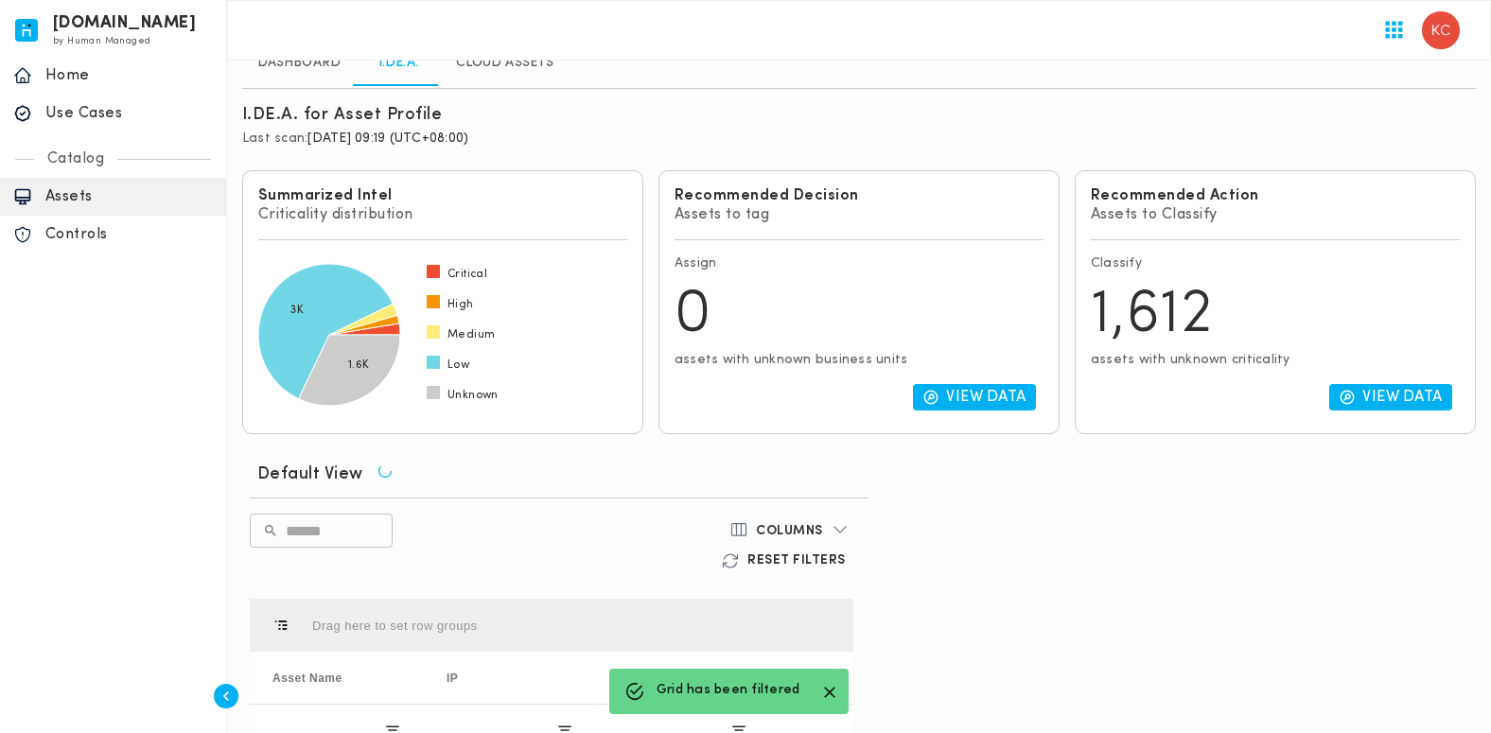
scroll to position [171, 0]
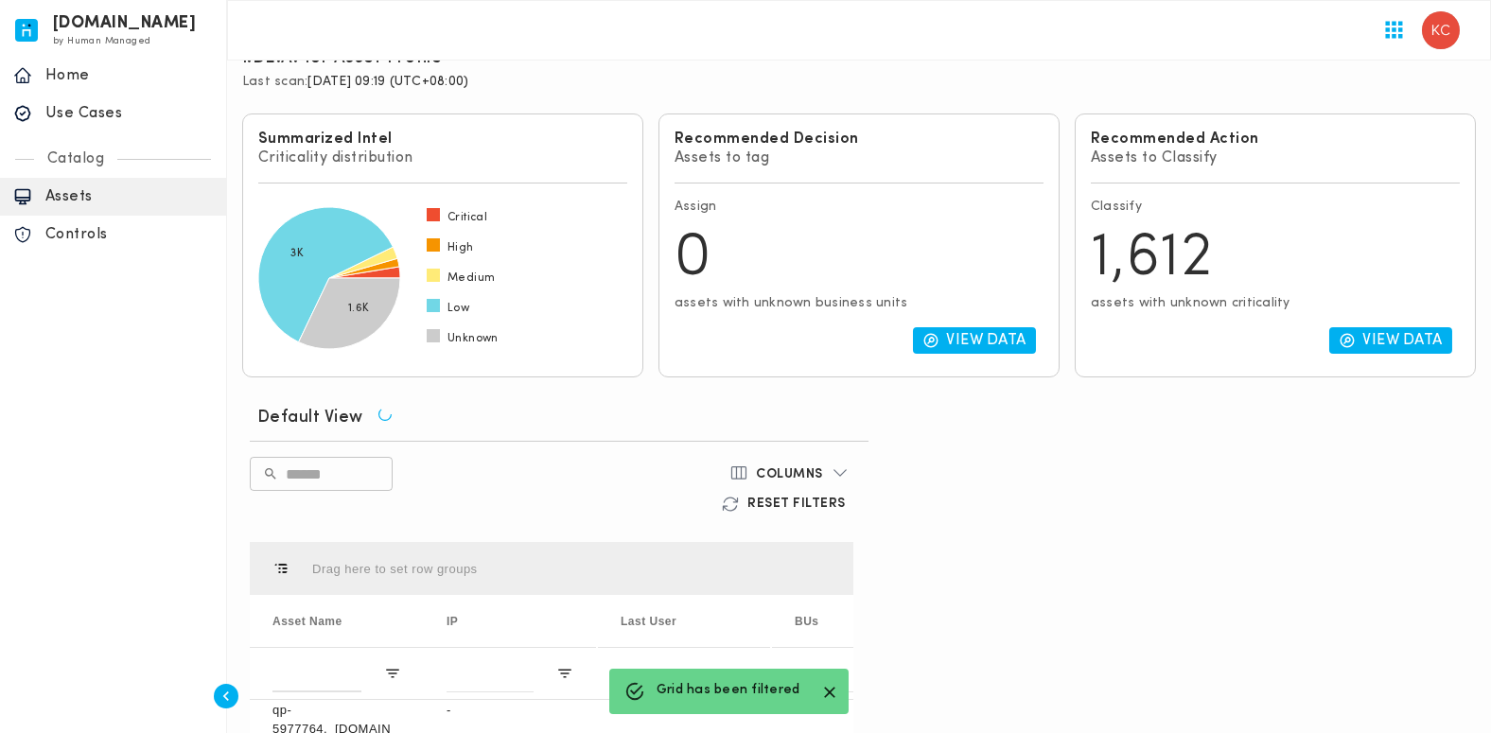
click at [824, 690] on icon "button" at bounding box center [830, 693] width 20 height 20
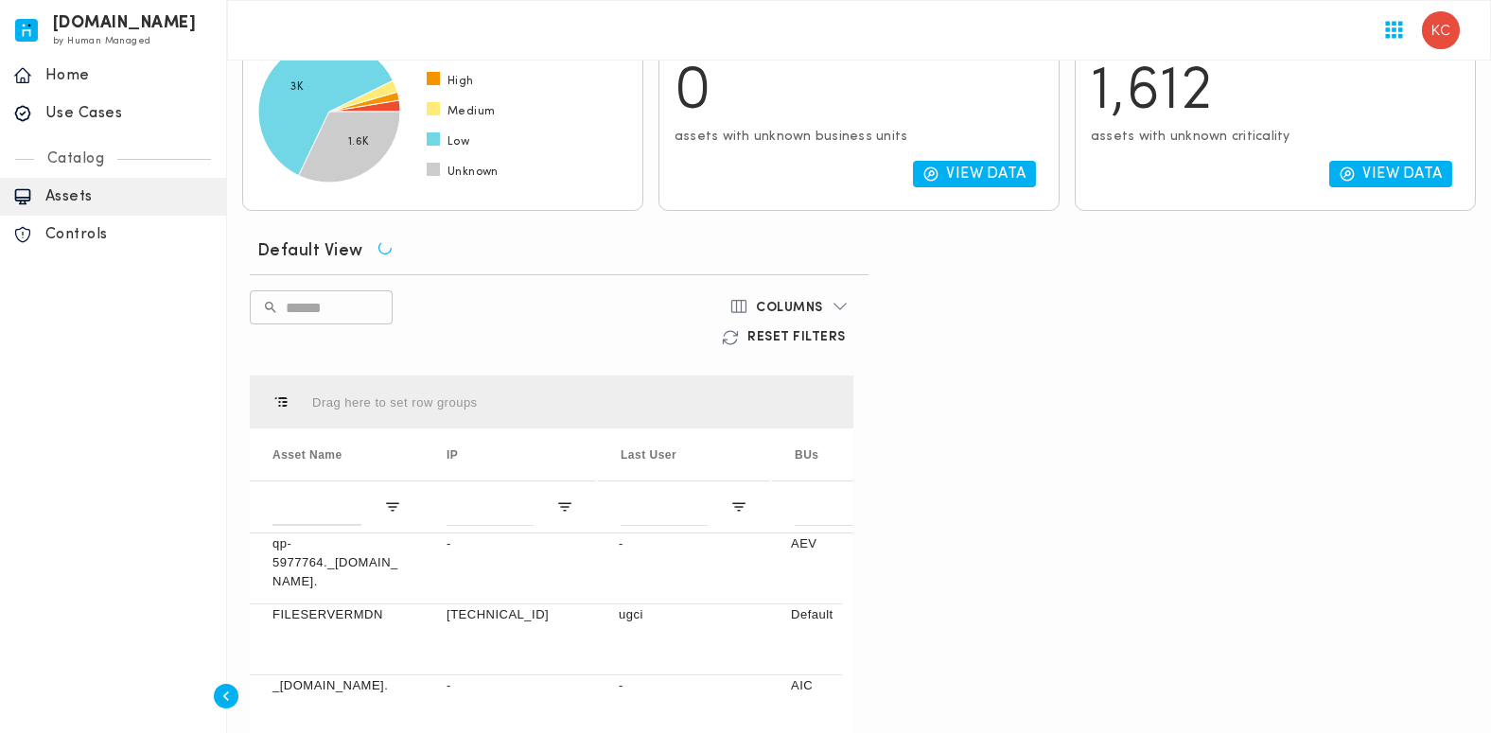
scroll to position [318, 0]
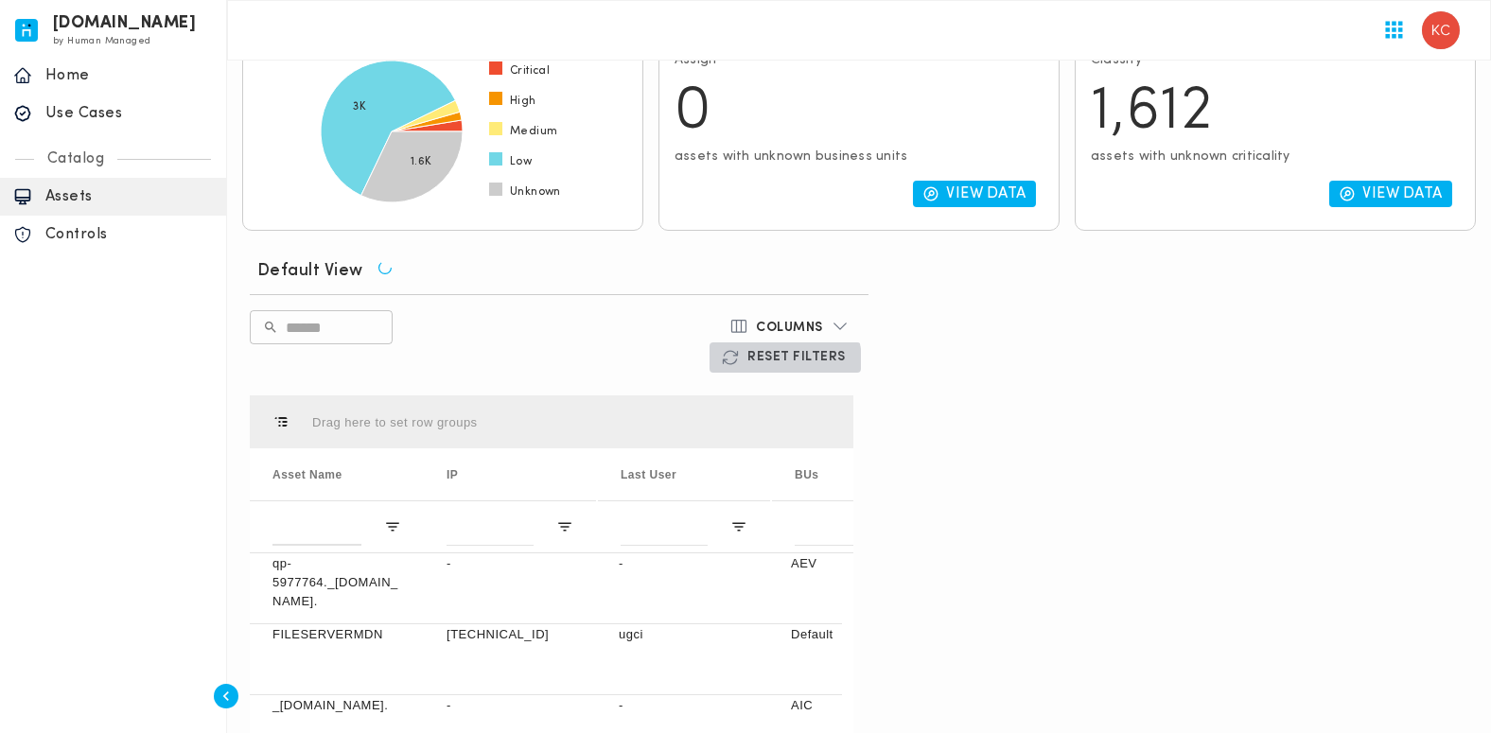
click at [846, 349] on h6 "Reset Filters" at bounding box center [796, 357] width 98 height 17
